Goal: Information Seeking & Learning: Check status

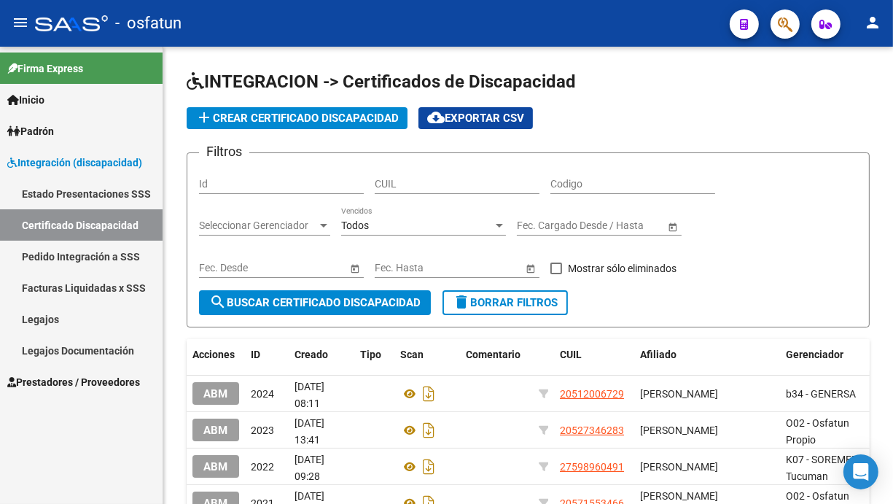
click at [49, 382] on span "Prestadores / Proveedores" at bounding box center [73, 382] width 133 height 16
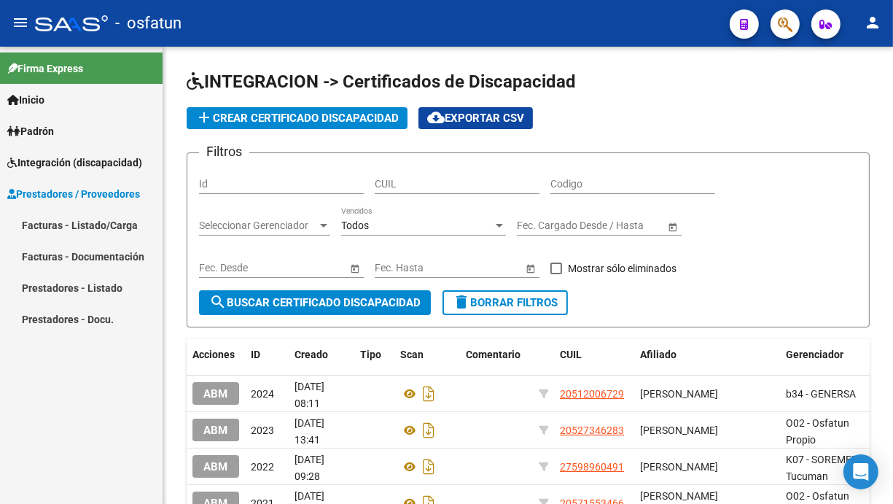
click at [58, 225] on link "Facturas - Listado/Carga" at bounding box center [81, 224] width 163 height 31
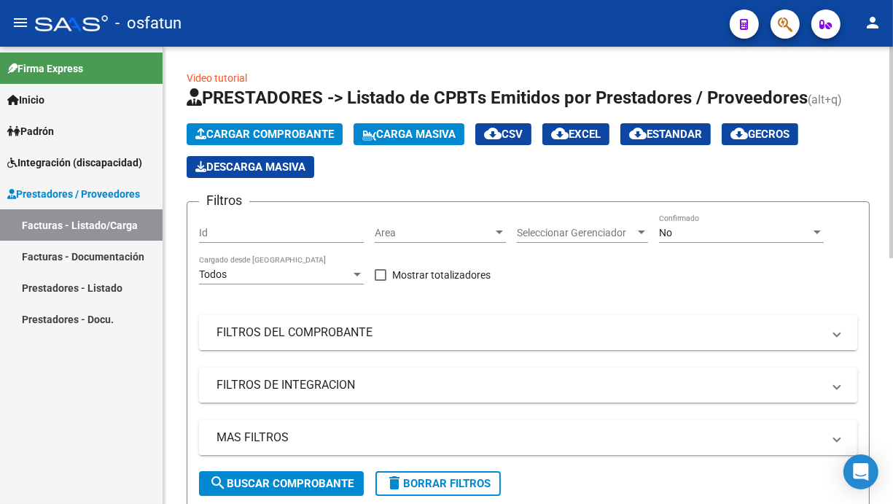
click at [247, 338] on mat-panel-title "FILTROS DEL COMPROBANTE" at bounding box center [520, 333] width 606 height 16
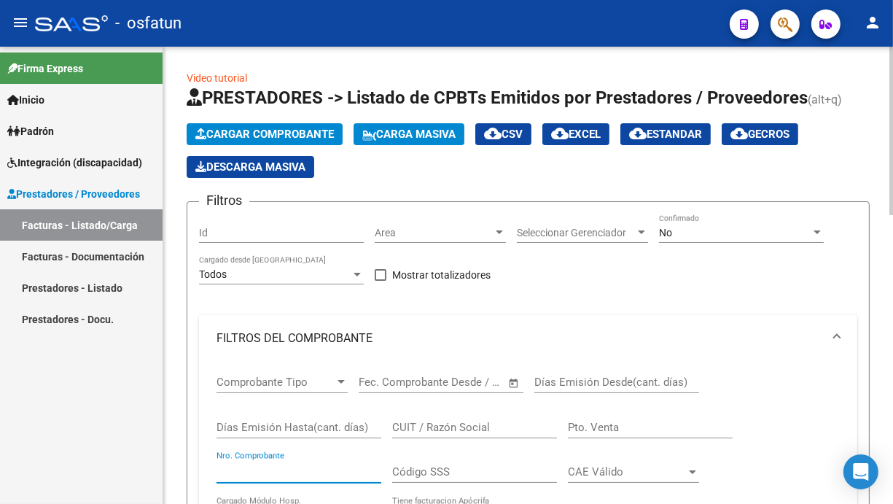
click at [260, 466] on input "Nro. Comprobante" at bounding box center [299, 471] width 165 height 13
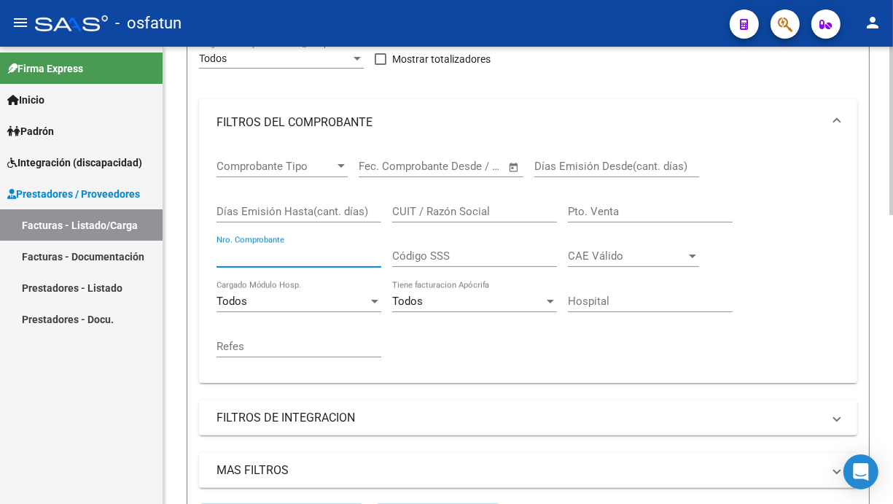
scroll to position [219, 0]
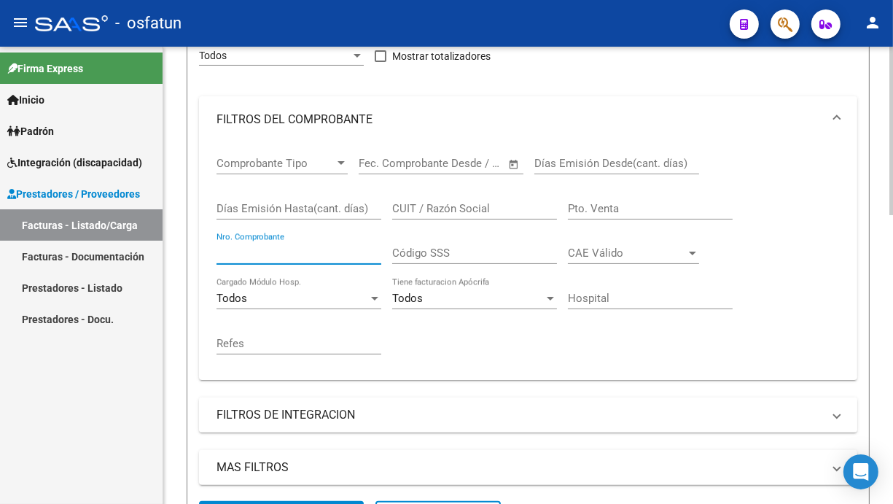
click at [303, 424] on mat-expansion-panel-header "FILTROS DE INTEGRACION" at bounding box center [528, 415] width 659 height 35
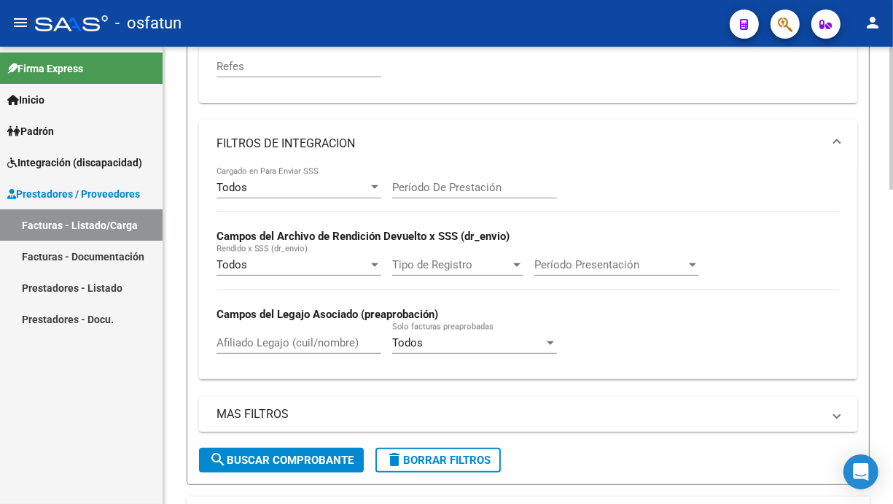
scroll to position [511, 0]
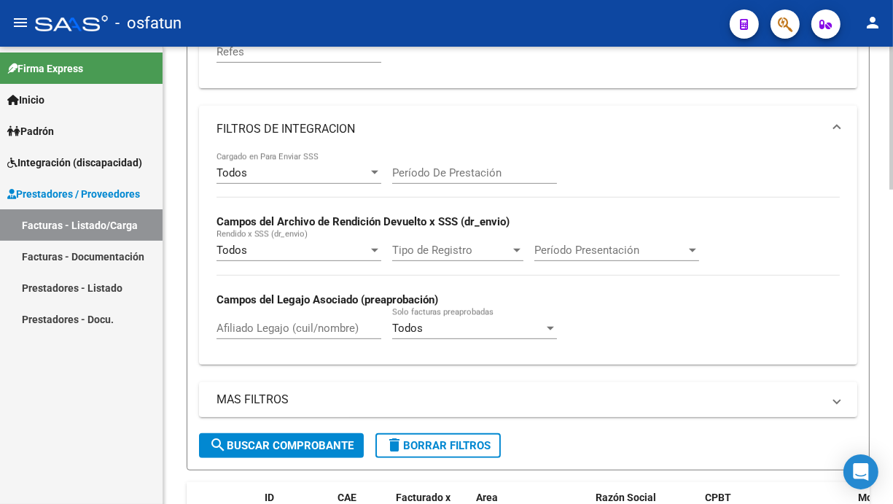
click at [265, 403] on mat-panel-title "MAS FILTROS" at bounding box center [520, 400] width 606 height 16
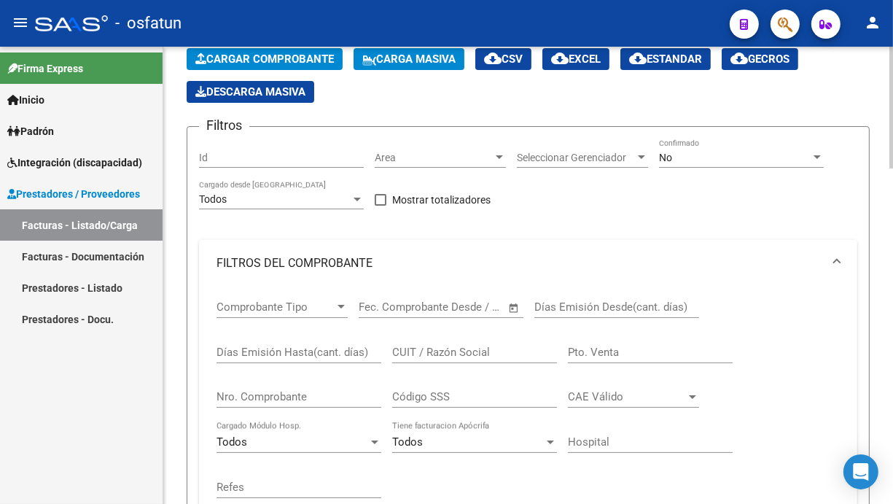
scroll to position [73, 0]
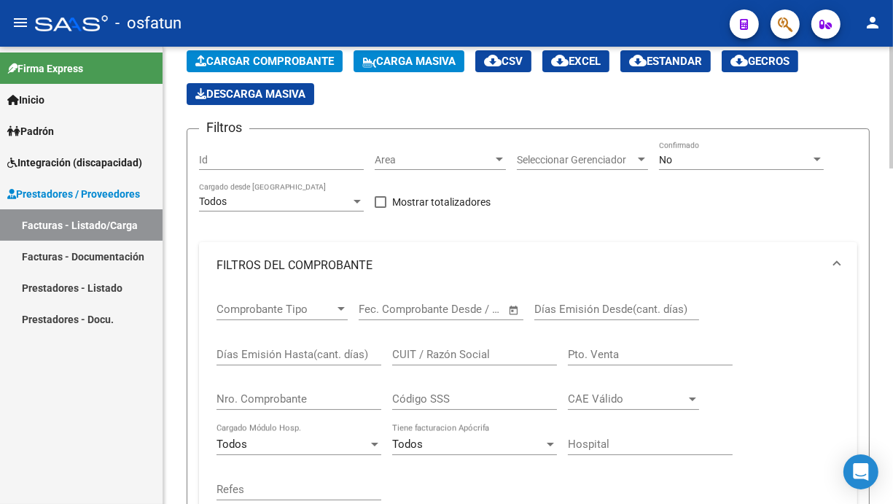
click at [482, 155] on span "Area" at bounding box center [434, 160] width 118 height 12
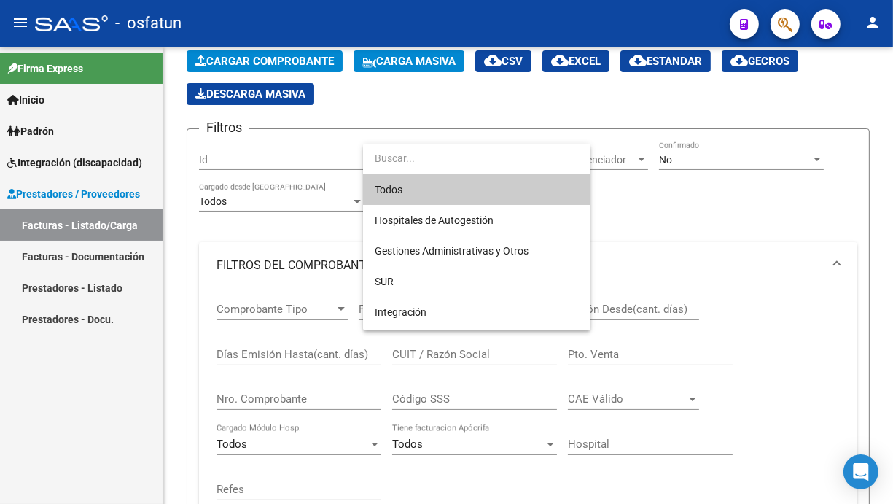
click at [435, 188] on span "Todos" at bounding box center [477, 189] width 204 height 31
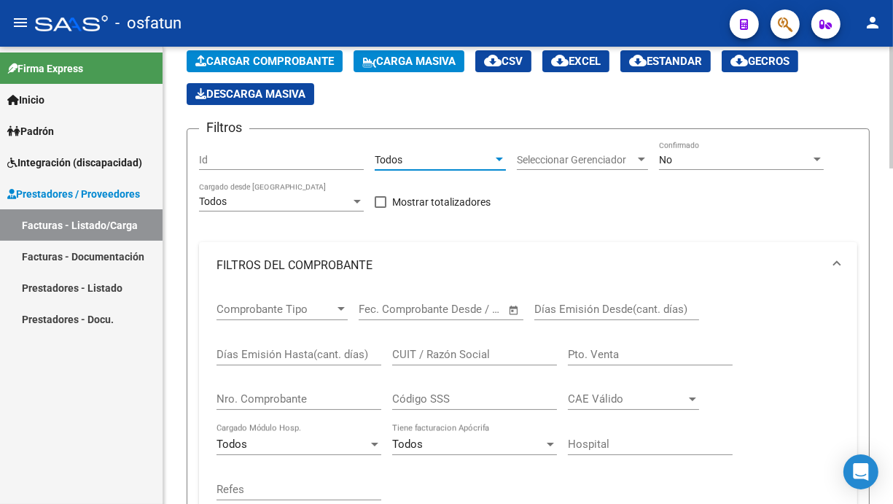
click at [589, 161] on span "Seleccionar Gerenciador" at bounding box center [576, 160] width 118 height 12
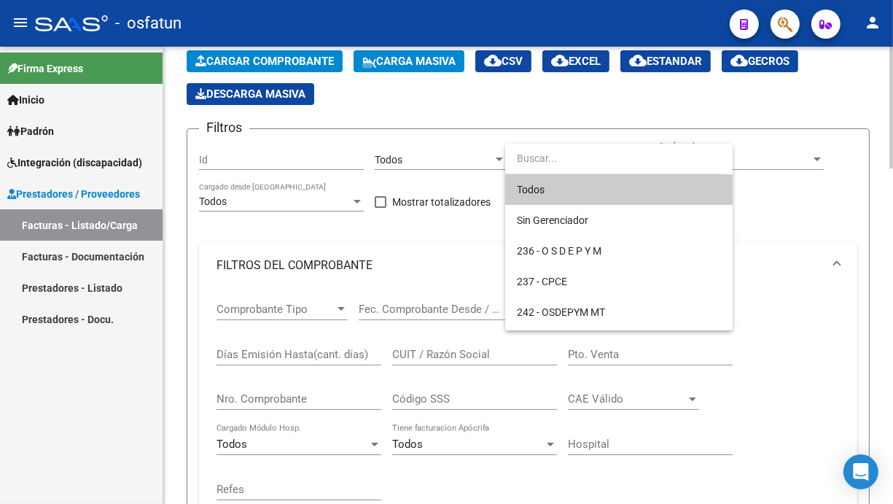
click at [597, 185] on span "Todos" at bounding box center [619, 189] width 204 height 31
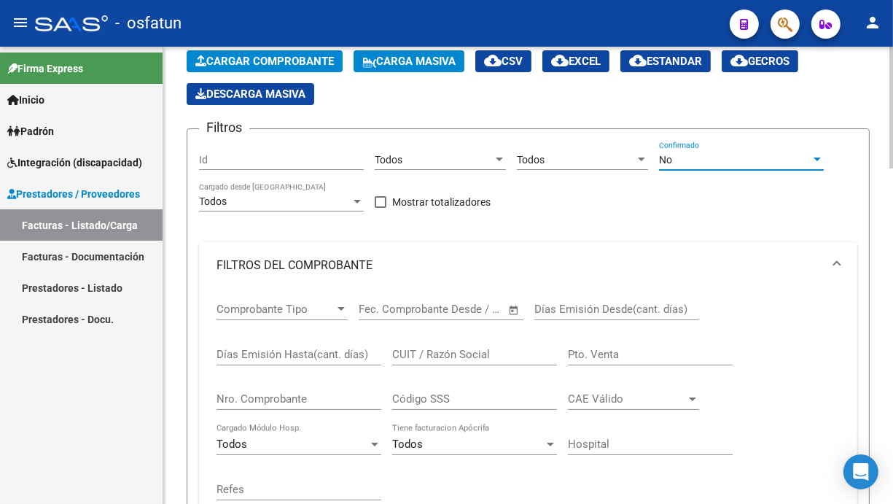
click at [734, 155] on div "No" at bounding box center [735, 160] width 152 height 12
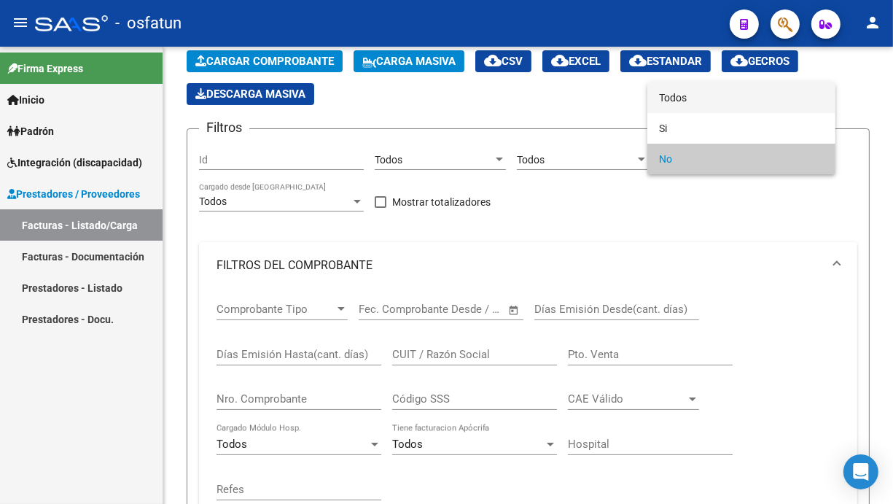
click at [694, 94] on span "Todos" at bounding box center [741, 97] width 165 height 31
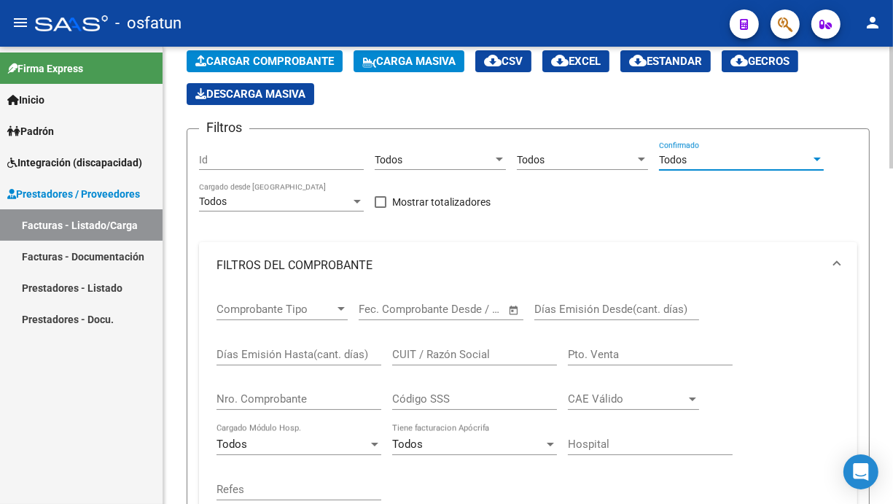
click at [427, 349] on input "CUIT / Razón Social" at bounding box center [474, 354] width 165 height 13
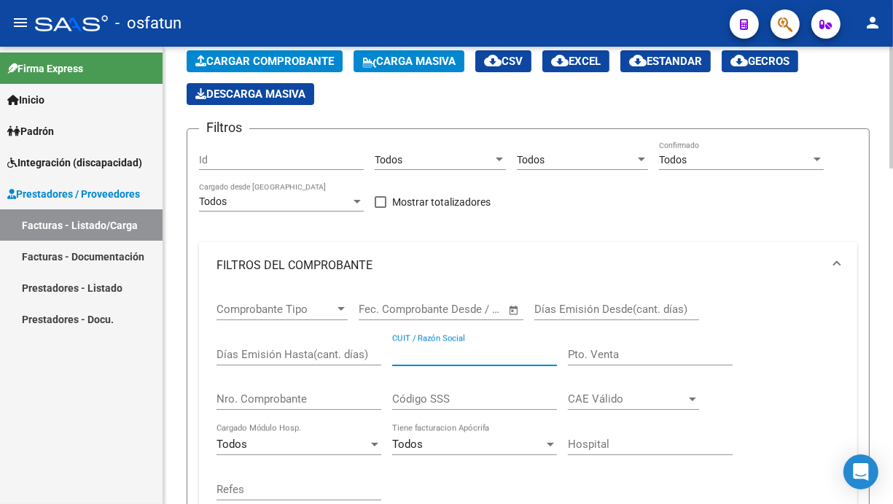
paste input "2"
click at [462, 357] on input "CUIT / Razón Social" at bounding box center [474, 354] width 165 height 13
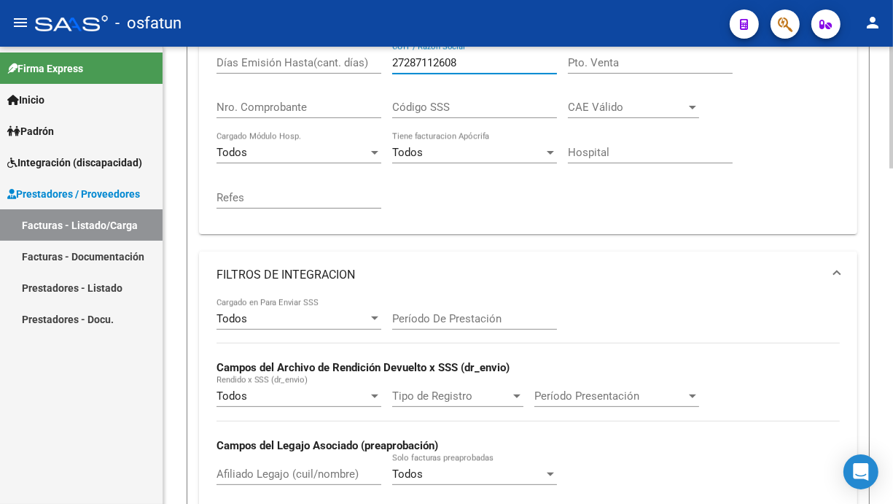
scroll to position [292, 0]
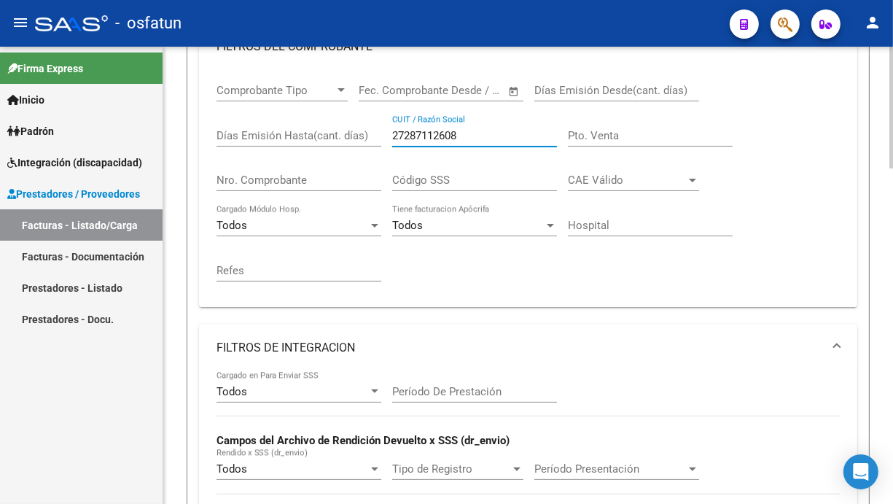
click at [834, 348] on span at bounding box center [837, 348] width 6 height 16
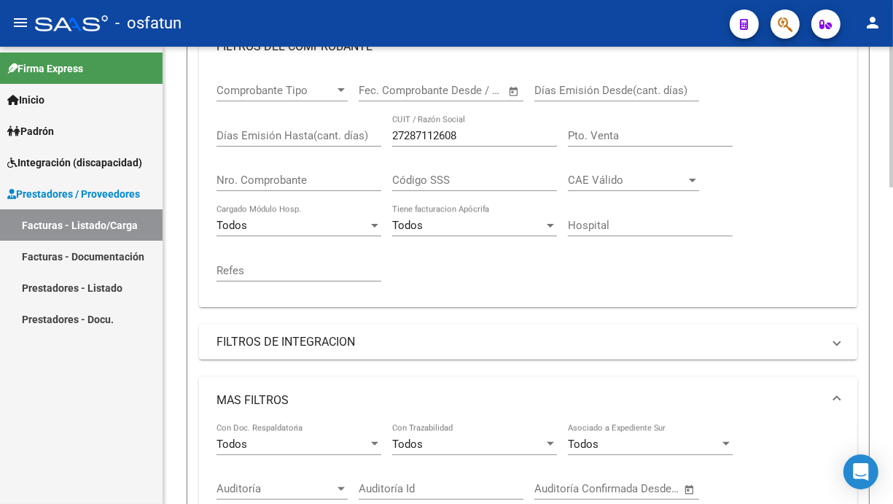
click at [839, 390] on mat-expansion-panel-header "MAS FILTROS" at bounding box center [528, 400] width 659 height 47
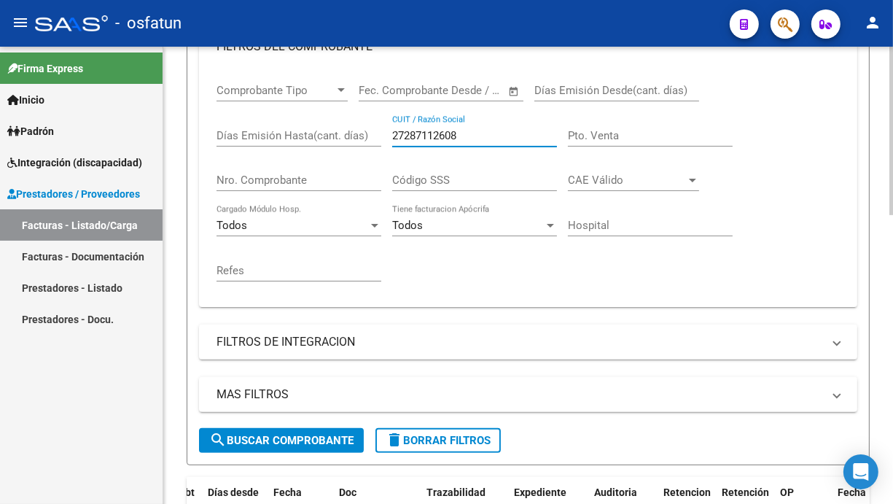
drag, startPoint x: 467, startPoint y: 136, endPoint x: 387, endPoint y: 133, distance: 79.5
click at [387, 133] on div "Comprobante Tipo Comprobante Tipo Fecha inicio – Fecha fin Fec. Comprobante Des…" at bounding box center [529, 182] width 624 height 225
paste input "376342803"
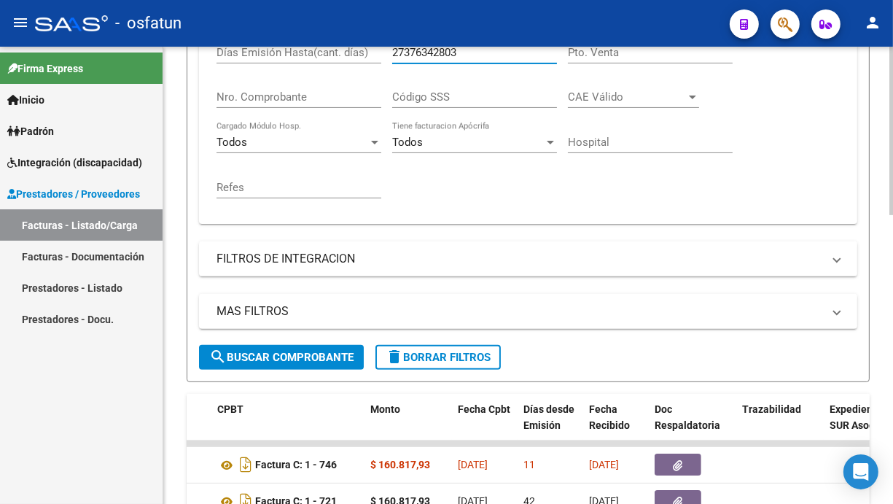
scroll to position [271, 0]
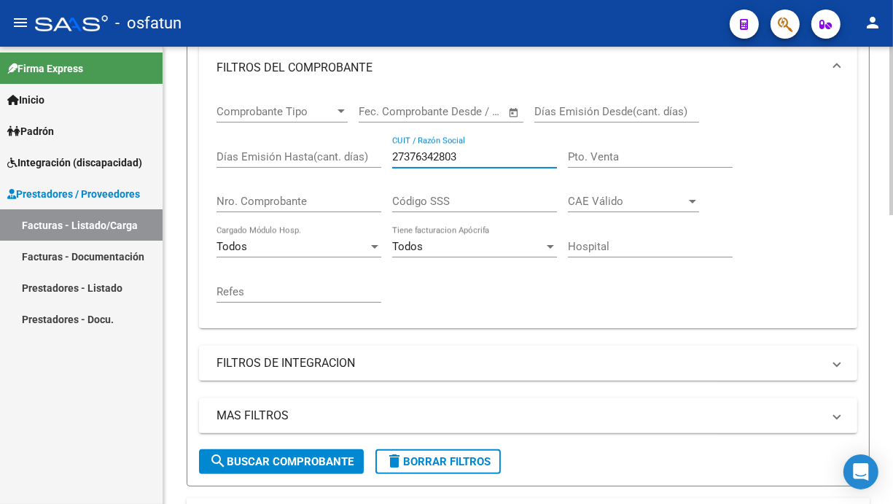
drag, startPoint x: 470, startPoint y: 152, endPoint x: 389, endPoint y: 150, distance: 81.0
click at [389, 150] on div "Comprobante Tipo Comprobante Tipo Fecha inicio – Fecha fin Fec. Comprobante Des…" at bounding box center [529, 203] width 624 height 225
paste input "49142738"
drag, startPoint x: 433, startPoint y: 155, endPoint x: 373, endPoint y: 158, distance: 60.6
click at [373, 158] on div "Comprobante Tipo Comprobante Tipo Fecha inicio – Fecha fin Fec. Comprobante Des…" at bounding box center [529, 203] width 624 height 225
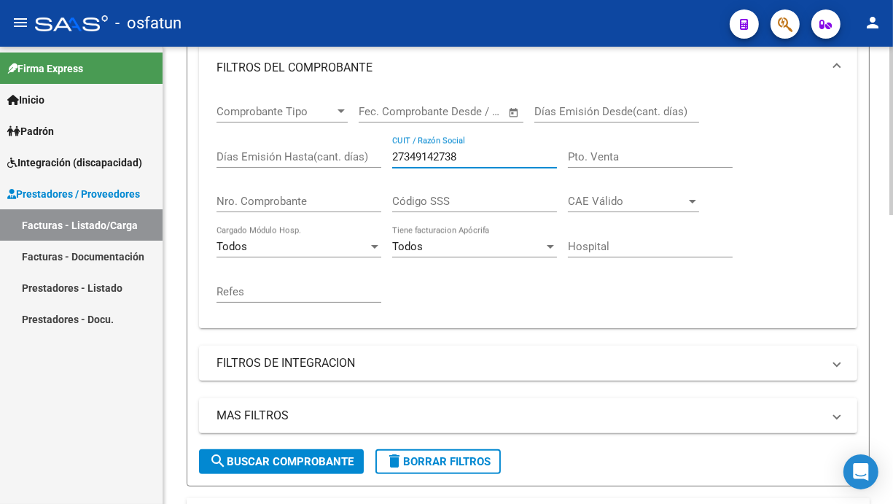
paste input "62256106"
drag, startPoint x: 467, startPoint y: 150, endPoint x: 381, endPoint y: 147, distance: 85.4
click at [381, 147] on div "Comprobante Tipo Comprobante Tipo Fecha inicio – Fecha fin Fec. Comprobante Des…" at bounding box center [529, 203] width 624 height 225
paste input "77301027"
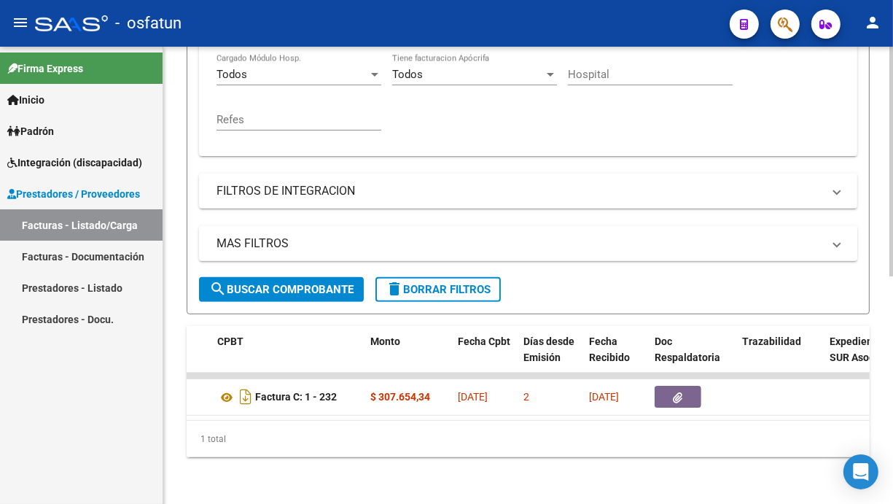
scroll to position [308, 0]
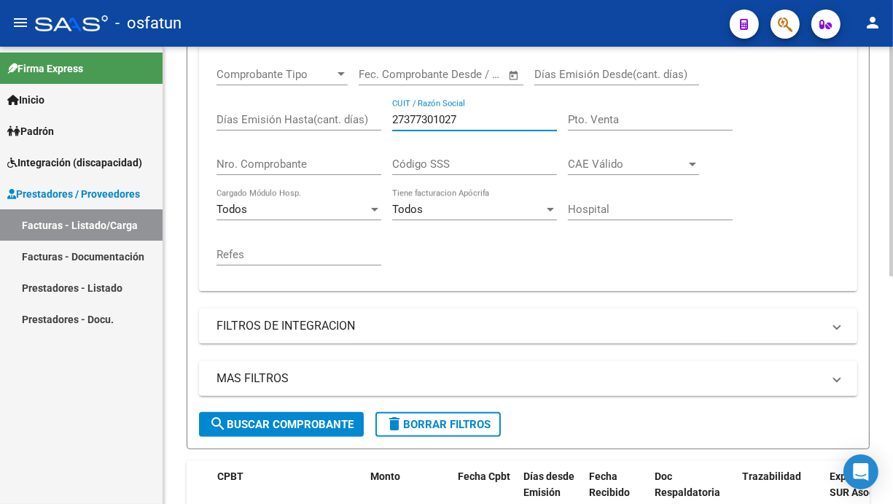
drag, startPoint x: 469, startPoint y: 115, endPoint x: 393, endPoint y: 113, distance: 75.9
click at [393, 113] on input "27377301027" at bounding box center [474, 119] width 165 height 13
paste input "218468255"
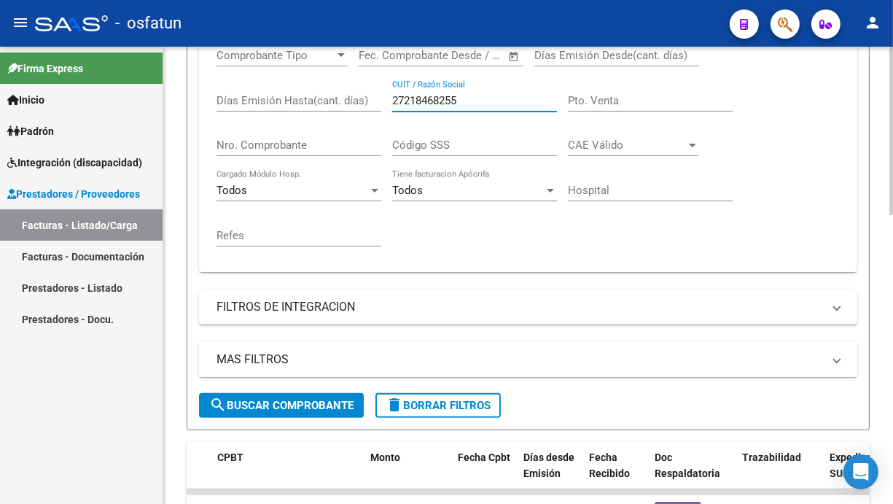
scroll to position [235, 0]
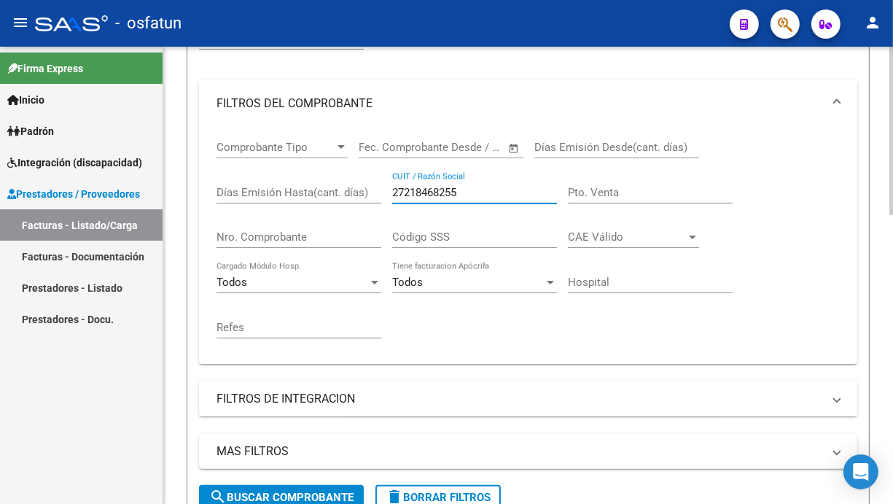
drag, startPoint x: 429, startPoint y: 193, endPoint x: 389, endPoint y: 191, distance: 39.4
click at [389, 191] on div "Comprobante Tipo Comprobante Tipo Fecha inicio – Fecha fin Fec. Comprobante Des…" at bounding box center [529, 239] width 624 height 225
paste input "326259964"
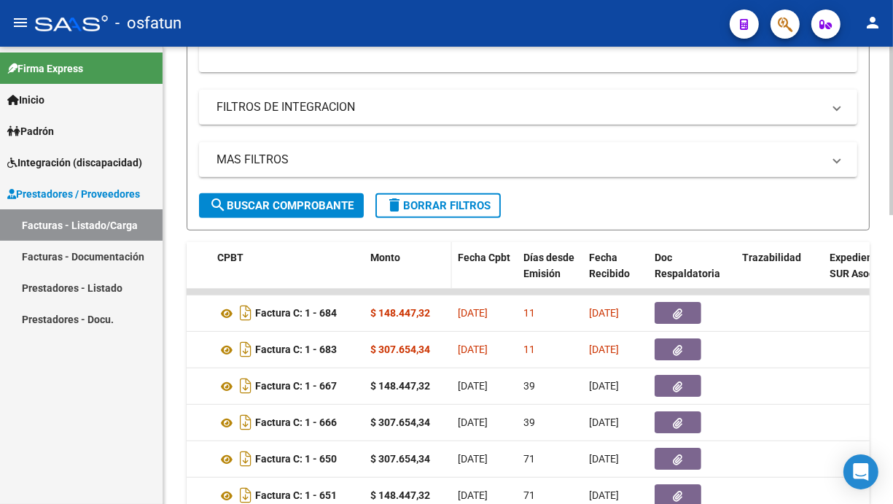
scroll to position [308, 0]
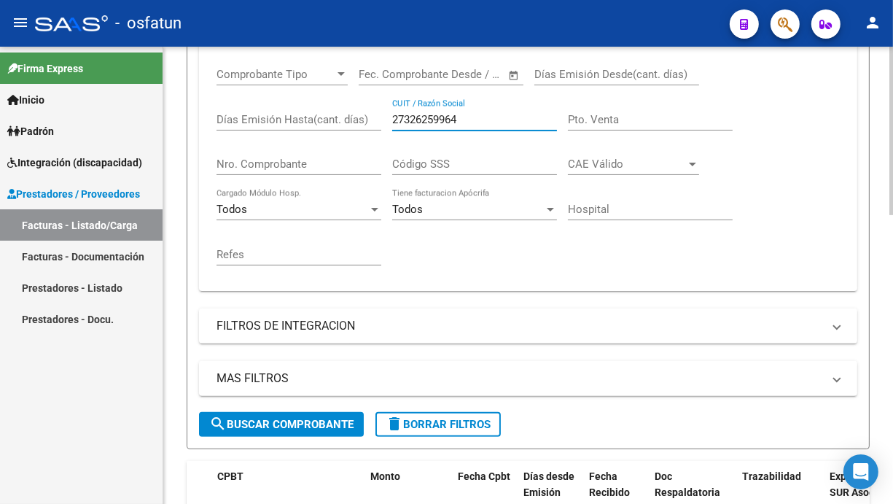
drag, startPoint x: 470, startPoint y: 121, endPoint x: 389, endPoint y: 117, distance: 81.1
click at [389, 117] on div "Comprobante Tipo Comprobante Tipo Fecha inicio – Fecha fin Fec. Comprobante Des…" at bounding box center [529, 166] width 624 height 225
paste input "188391643"
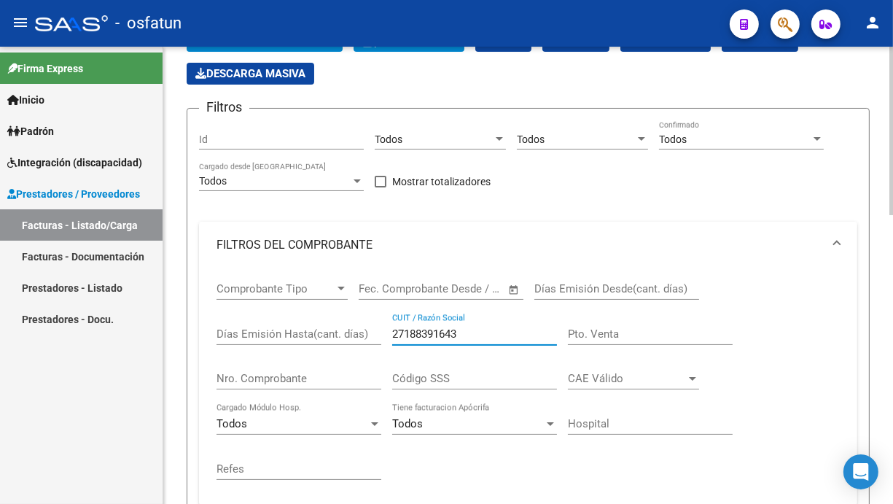
scroll to position [89, 0]
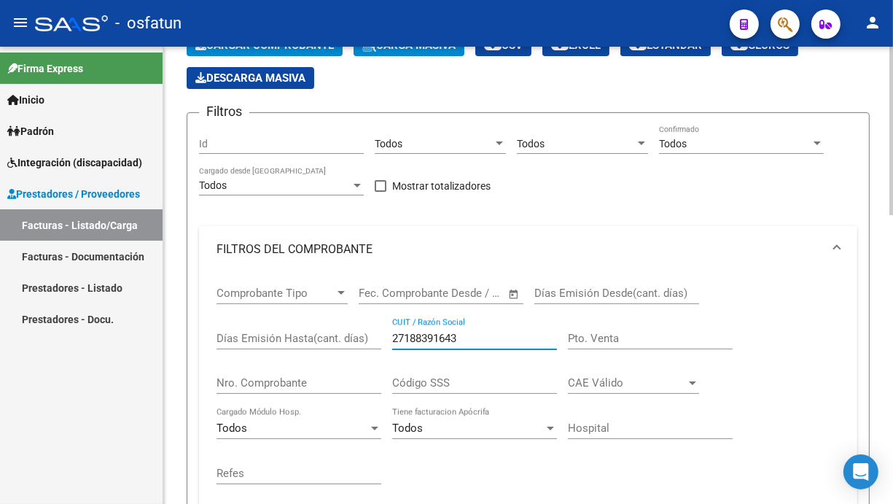
drag, startPoint x: 465, startPoint y: 333, endPoint x: 389, endPoint y: 334, distance: 76.6
click at [389, 334] on div "Comprobante Tipo Comprobante Tipo Fecha inicio – Fecha fin Fec. Comprobante Des…" at bounding box center [529, 385] width 624 height 225
paste input "326259964"
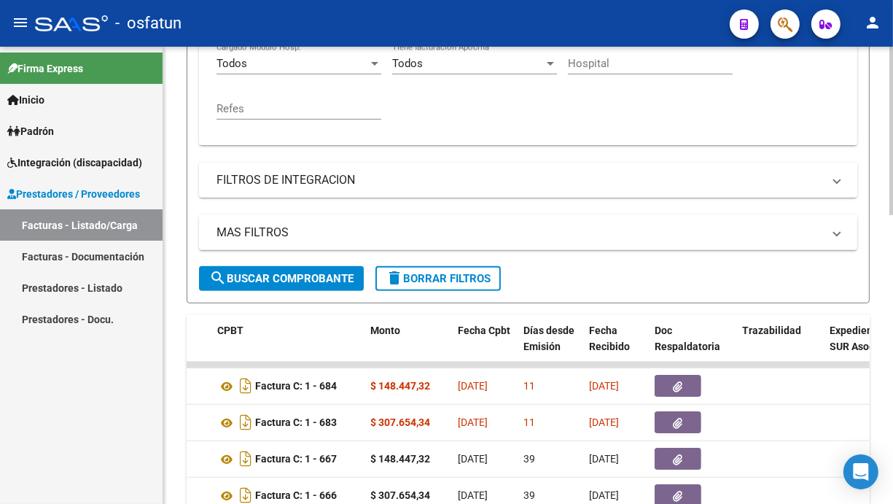
scroll to position [308, 0]
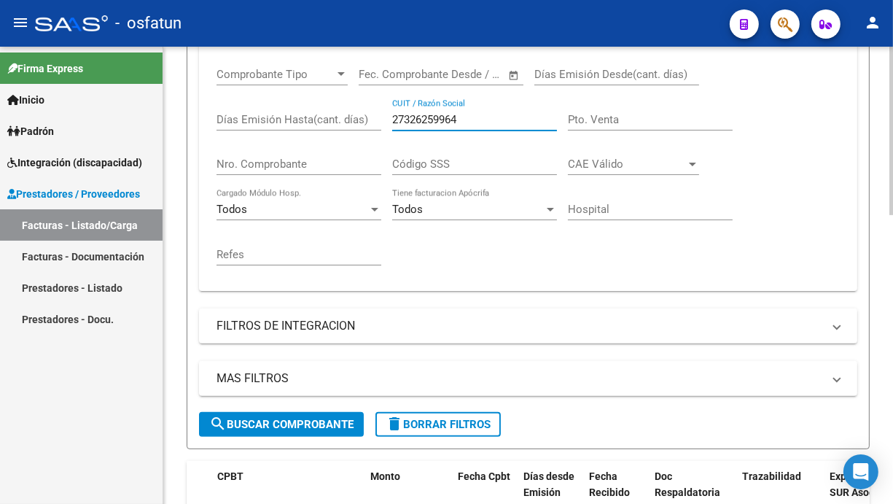
drag, startPoint x: 465, startPoint y: 117, endPoint x: 378, endPoint y: 117, distance: 87.5
click at [378, 117] on div "Comprobante Tipo Comprobante Tipo Fecha inicio – Fecha fin Fec. Comprobante Des…" at bounding box center [529, 166] width 624 height 225
paste input "79208792"
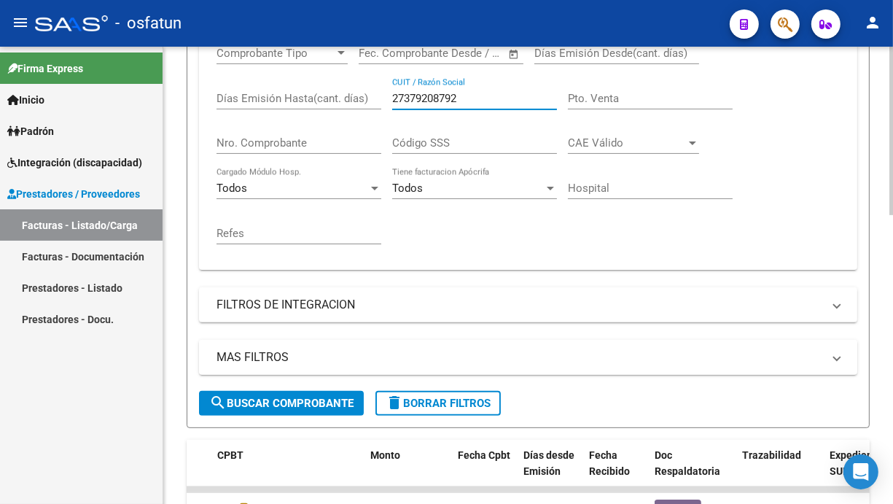
scroll to position [162, 0]
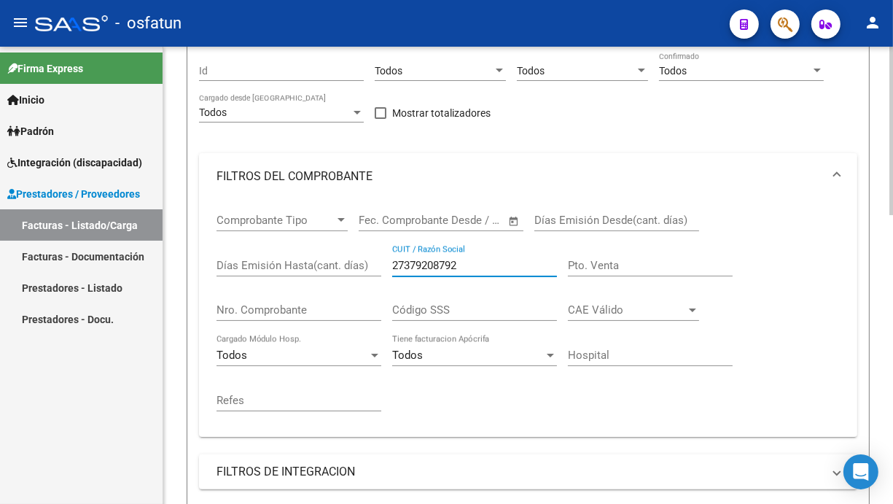
drag, startPoint x: 473, startPoint y: 265, endPoint x: 379, endPoint y: 265, distance: 93.4
click at [379, 265] on div "Comprobante Tipo Comprobante Tipo Fecha inicio – Fecha fin Fec. Comprobante Des…" at bounding box center [529, 312] width 624 height 225
paste input "0253773244"
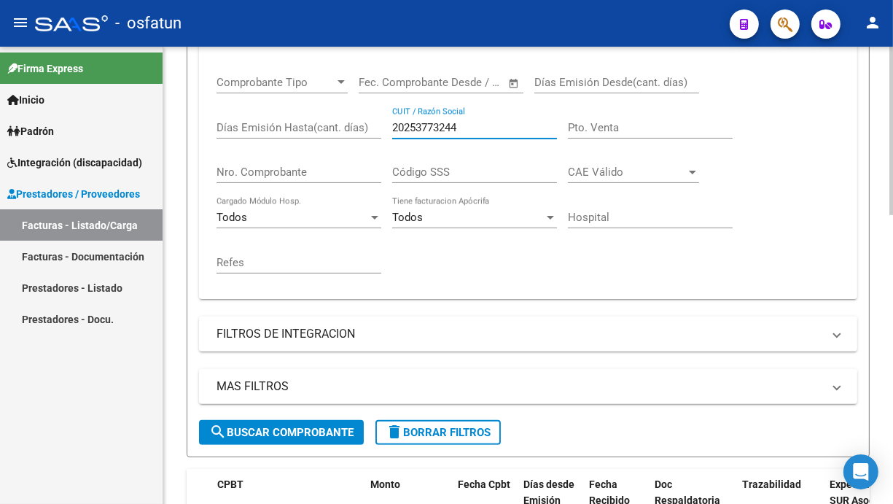
scroll to position [527, 0]
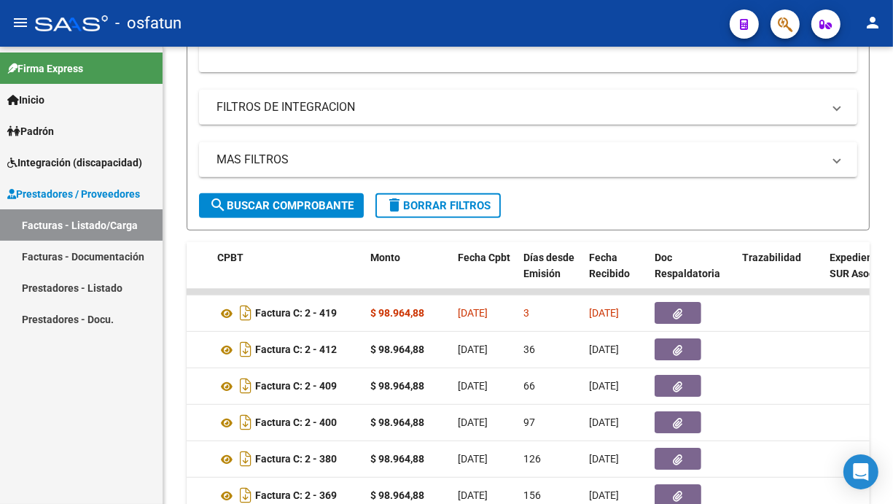
type input "20253773244"
